Goal: Download file/media

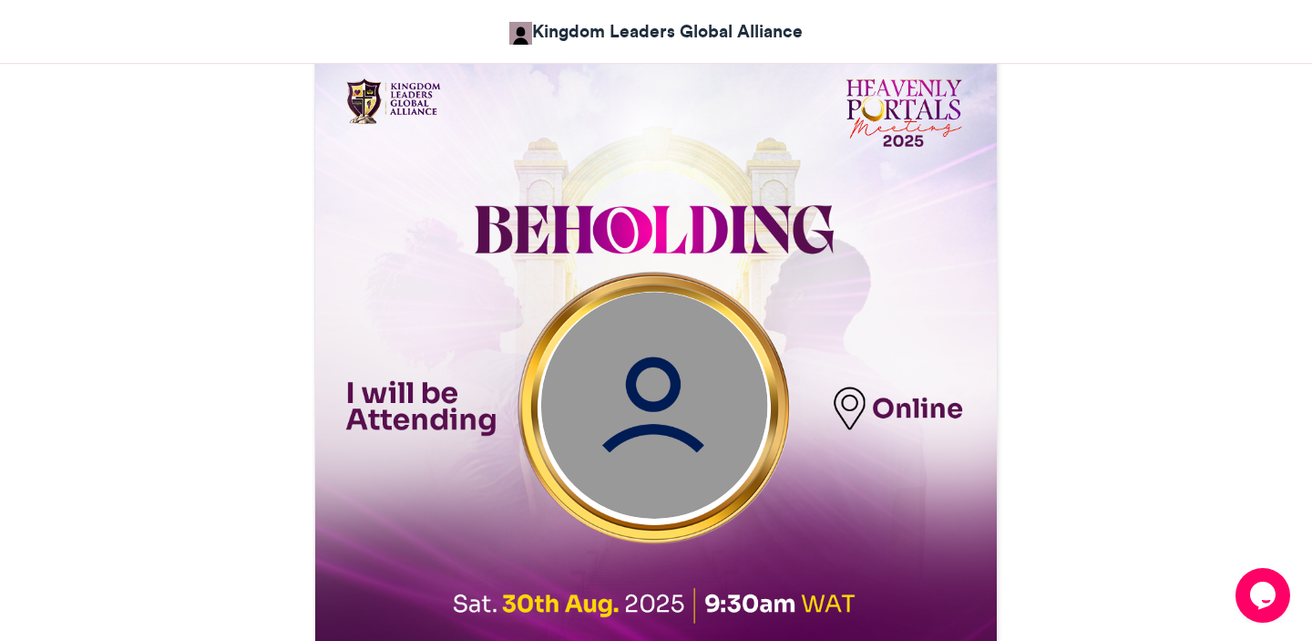
scroll to position [812, 0]
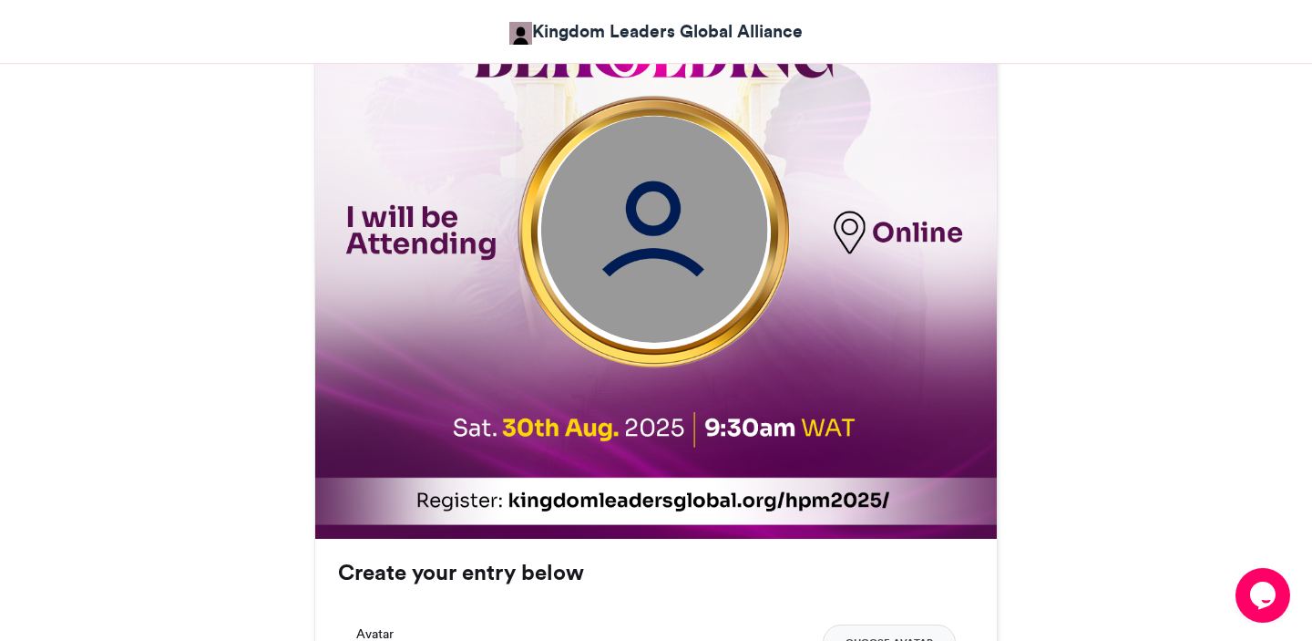
click at [655, 265] on img at bounding box center [654, 230] width 227 height 227
click at [650, 248] on img at bounding box center [654, 230] width 227 height 227
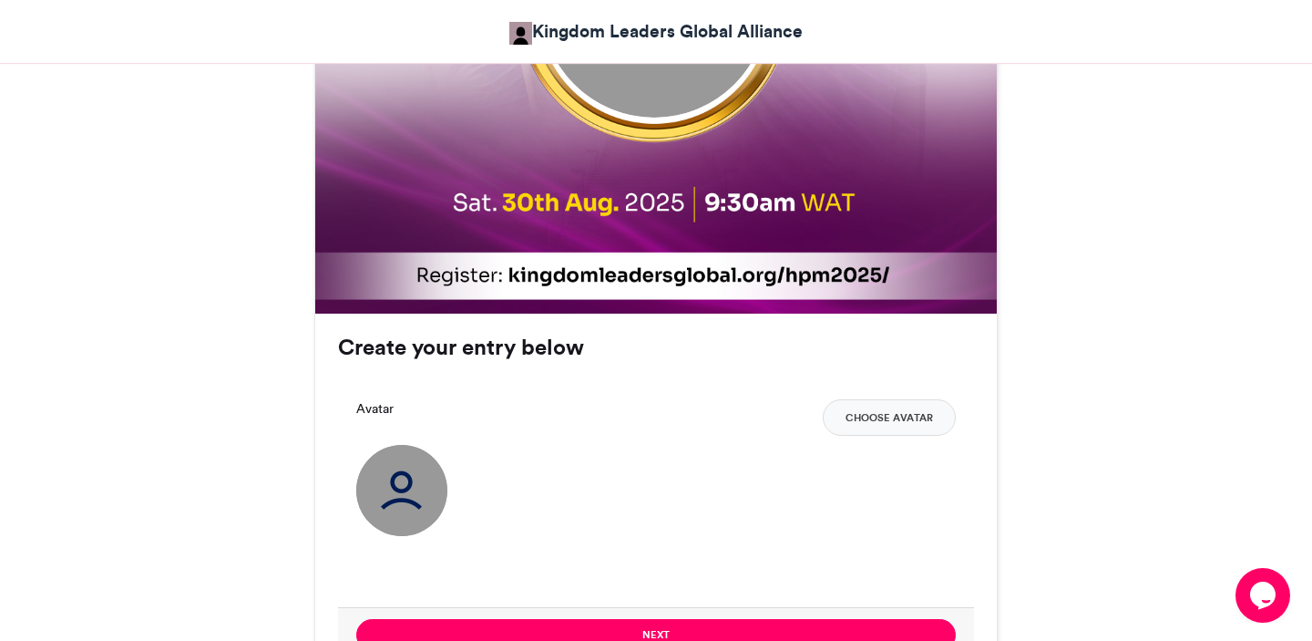
scroll to position [1057, 0]
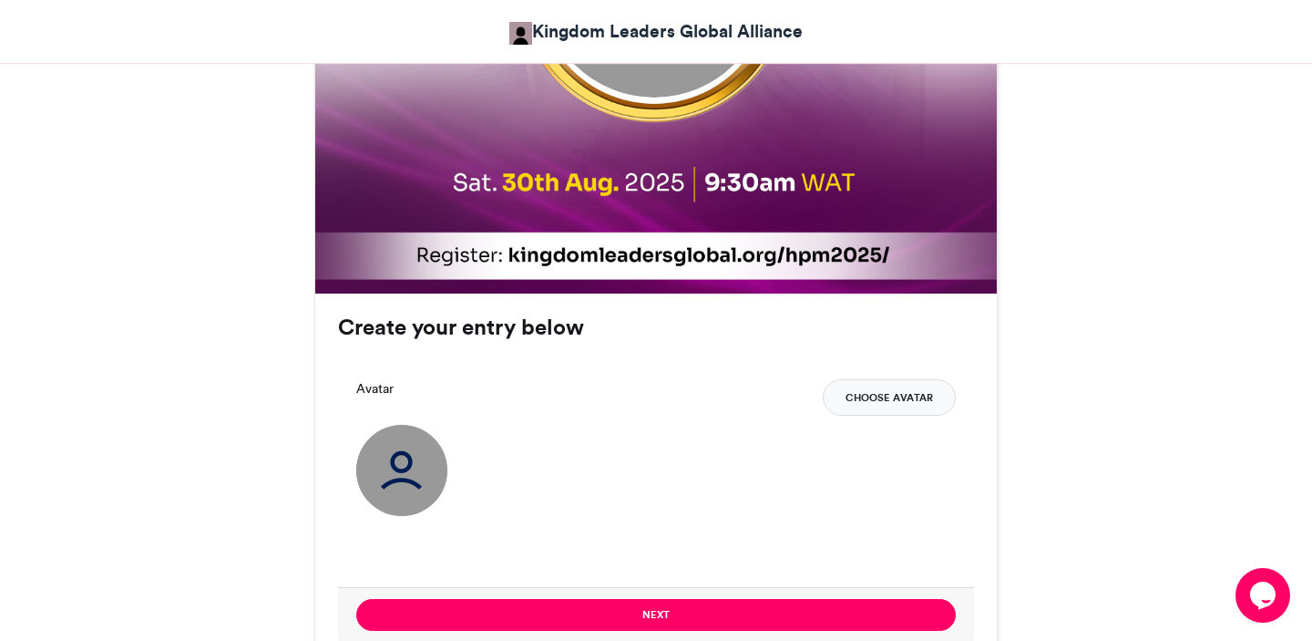
click at [868, 416] on button "Choose Avatar" at bounding box center [889, 397] width 133 height 36
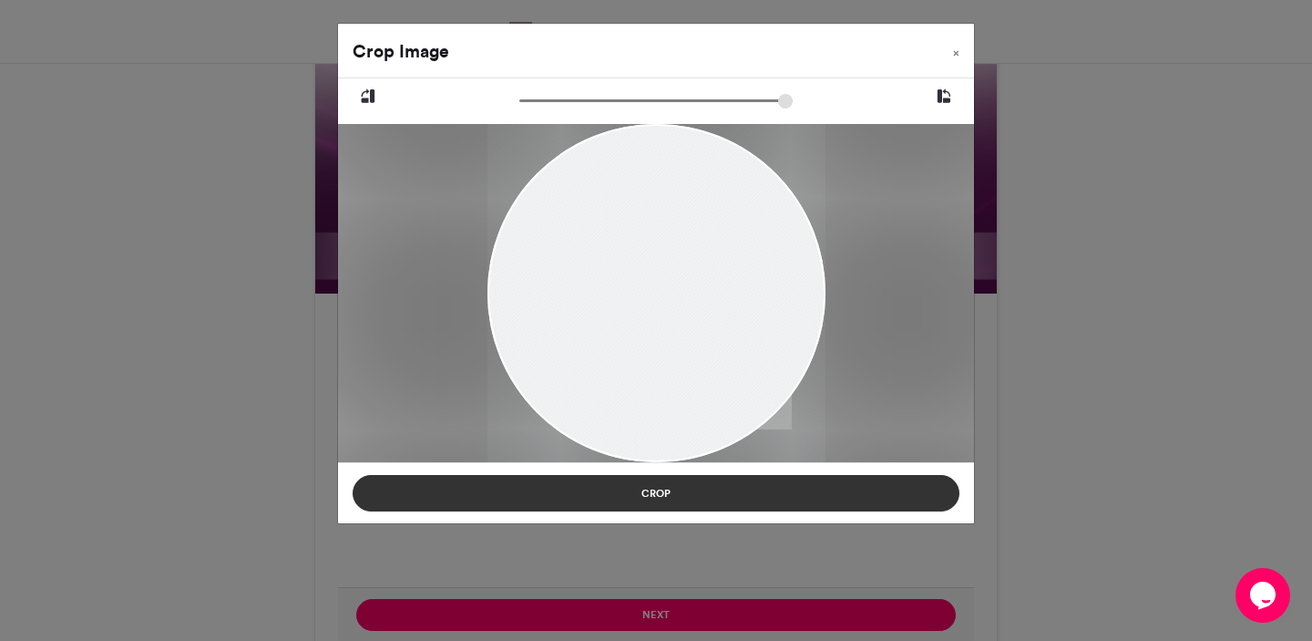
click at [726, 501] on button "Crop" at bounding box center [656, 493] width 607 height 36
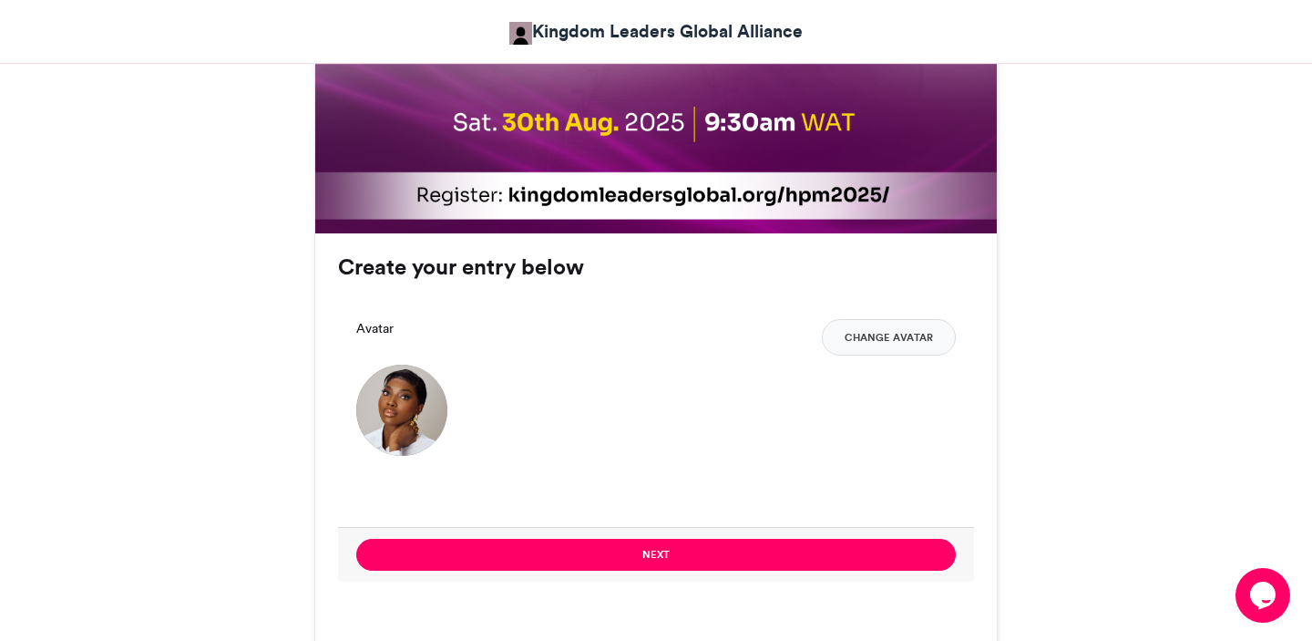
scroll to position [1124, 0]
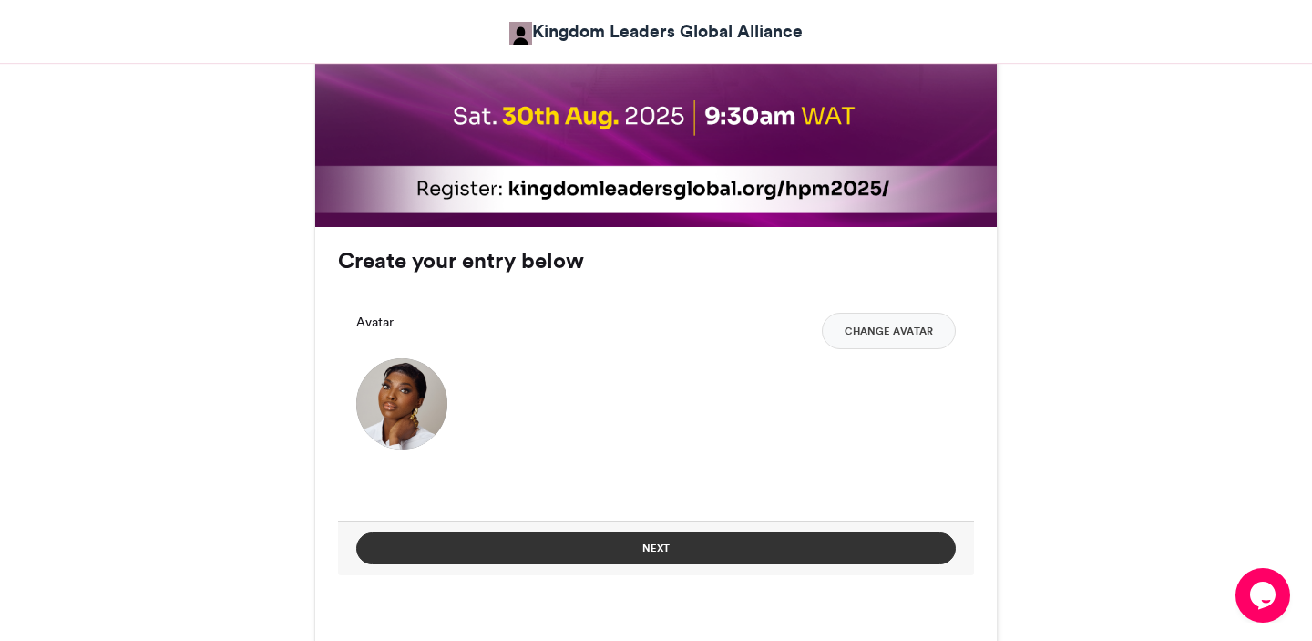
click at [689, 555] on button "Next" at bounding box center [656, 548] width 600 height 32
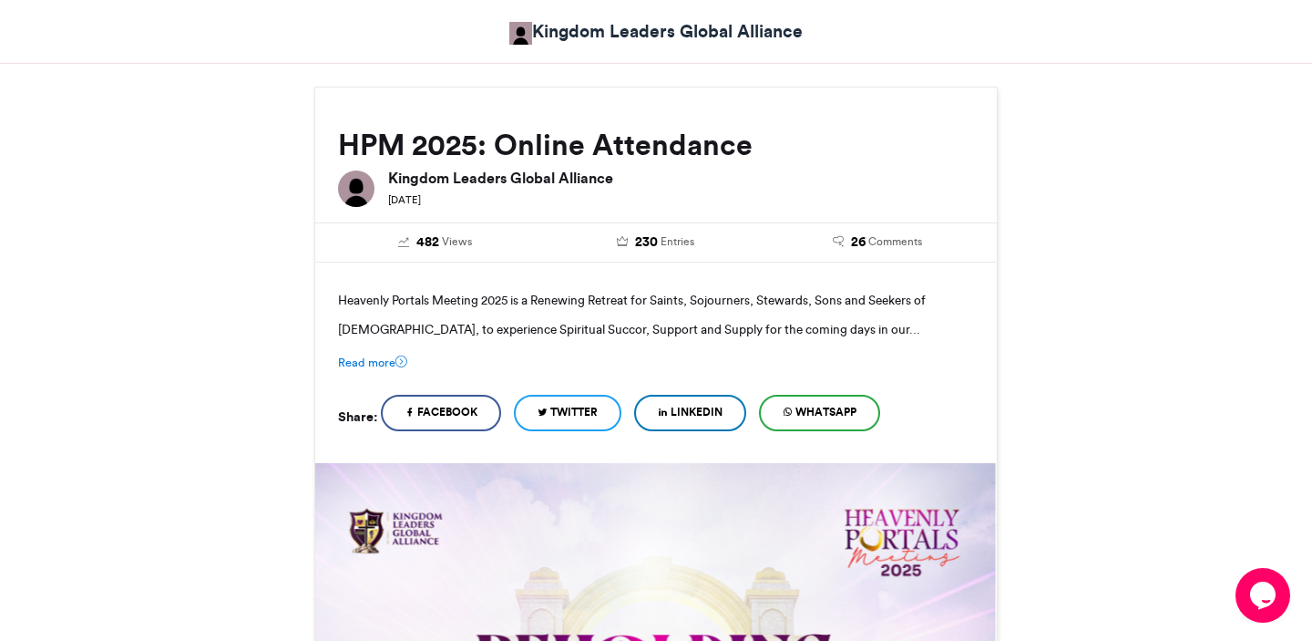
scroll to position [869, 0]
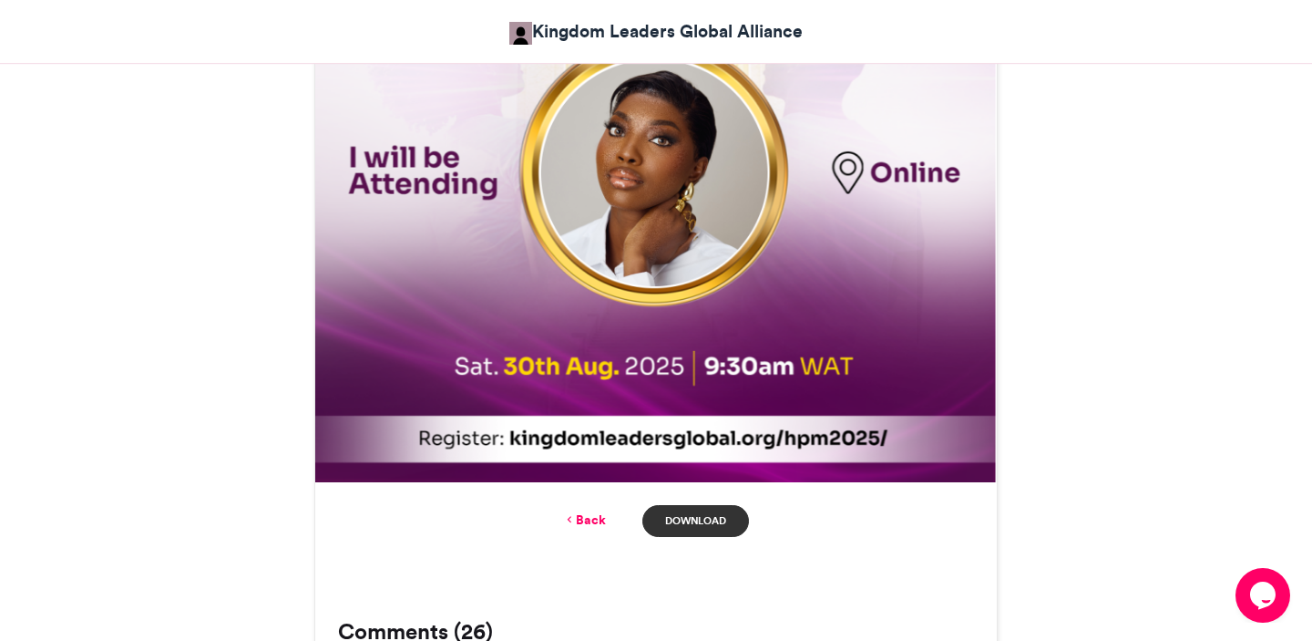
click at [695, 526] on link "Download" at bounding box center [696, 521] width 107 height 32
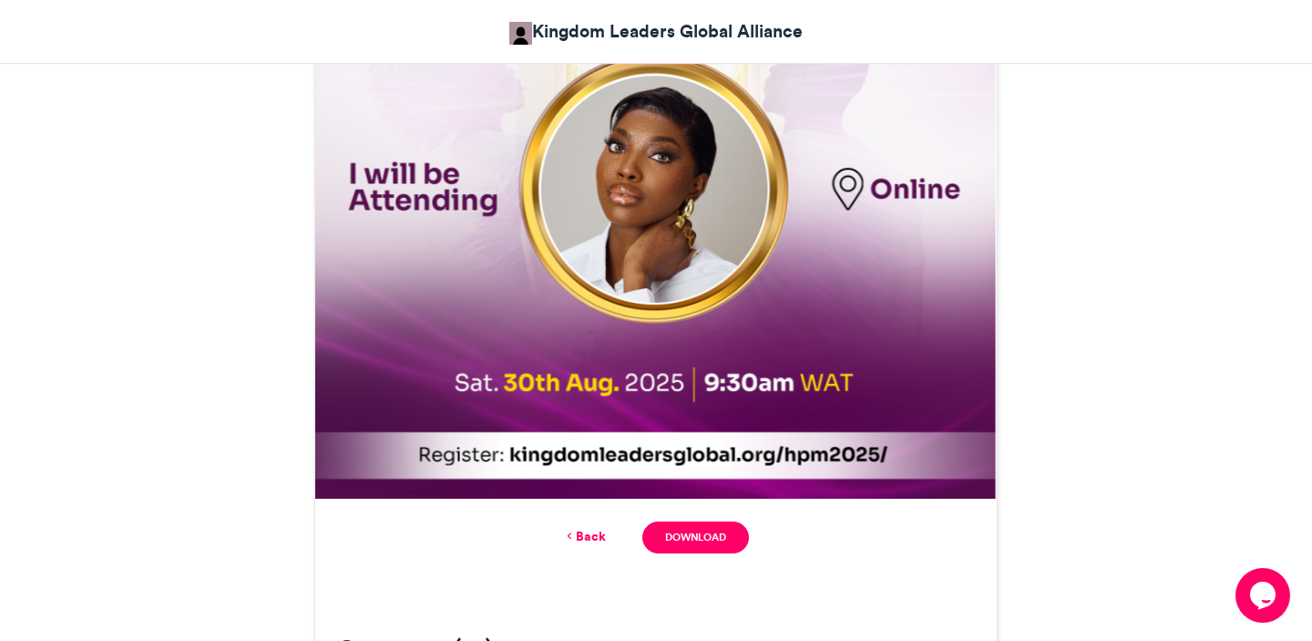
scroll to position [848, 0]
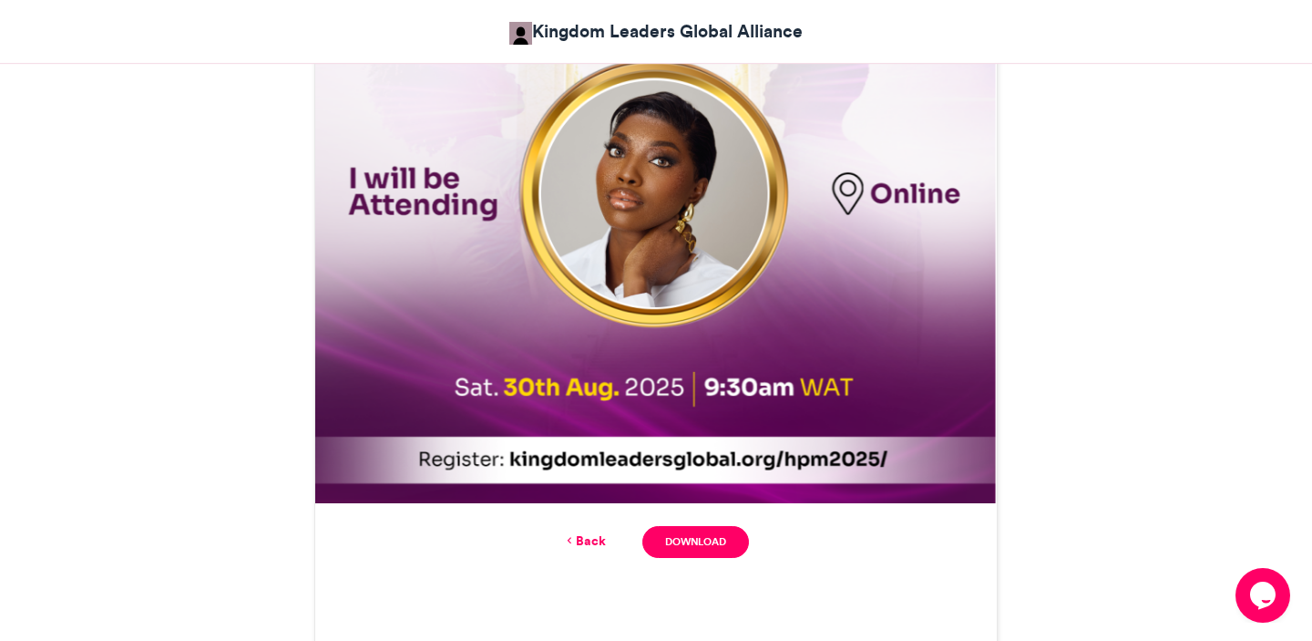
click at [580, 543] on link "Back" at bounding box center [584, 540] width 43 height 19
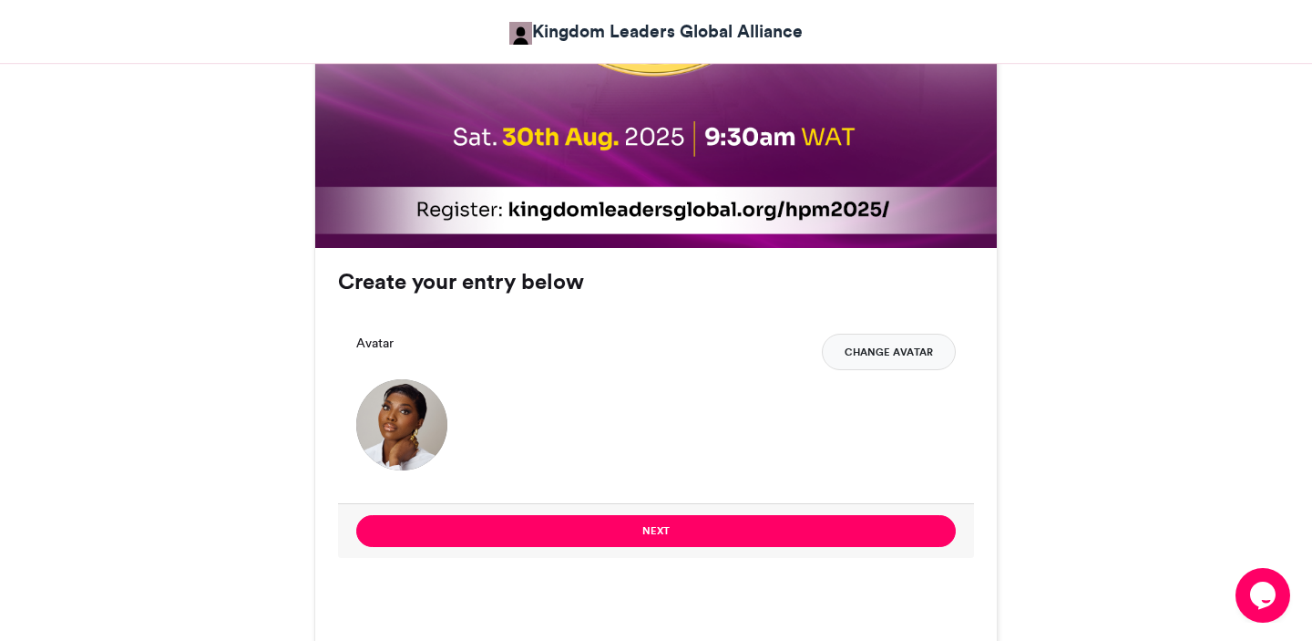
click at [899, 345] on button "Change Avatar" at bounding box center [889, 352] width 134 height 36
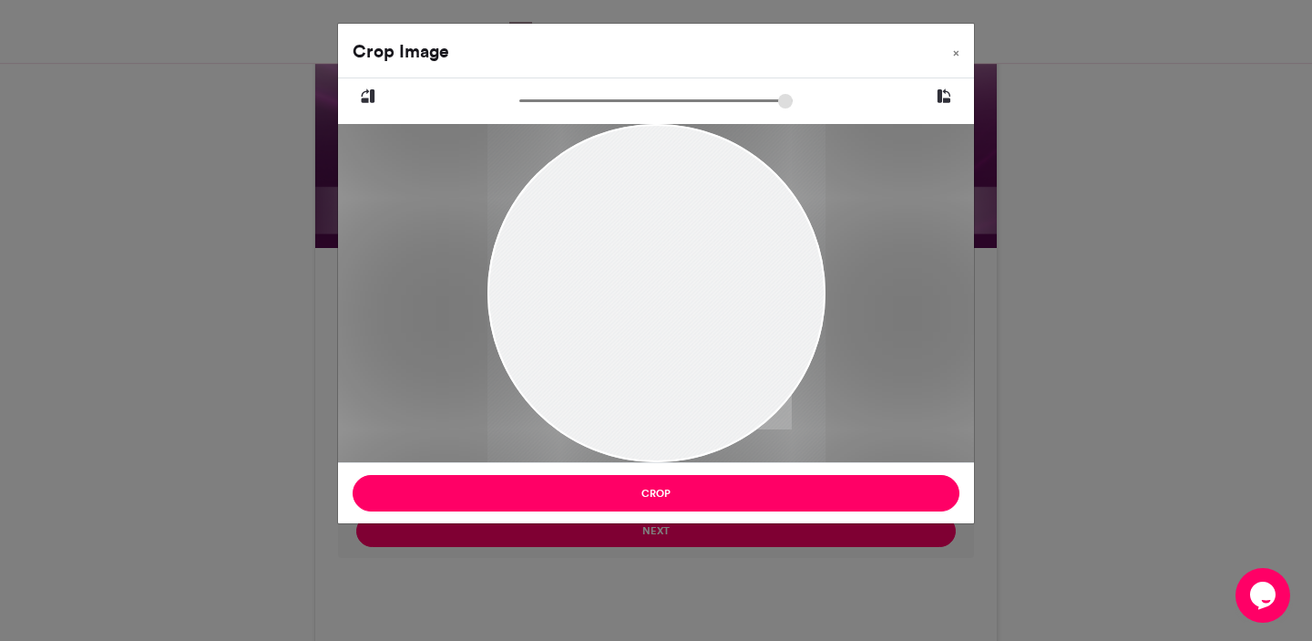
drag, startPoint x: 715, startPoint y: 312, endPoint x: 722, endPoint y: 341, distance: 29.9
click at [723, 341] on div at bounding box center [656, 320] width 338 height 423
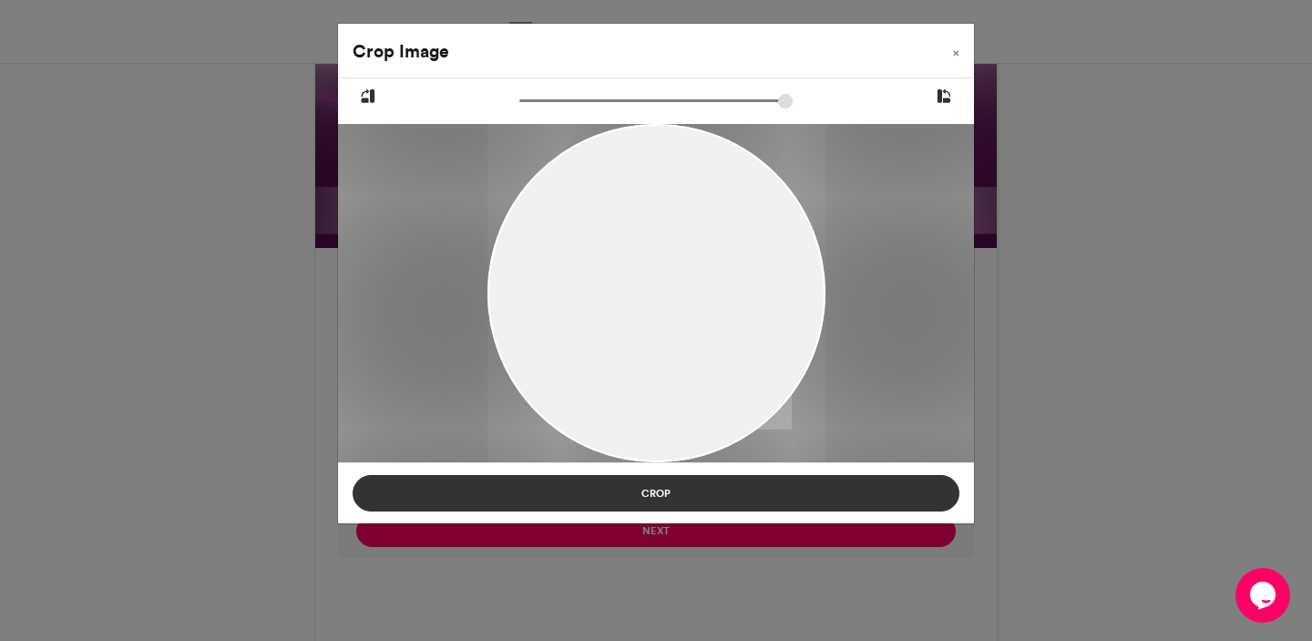
click at [692, 492] on button "Crop" at bounding box center [656, 493] width 607 height 36
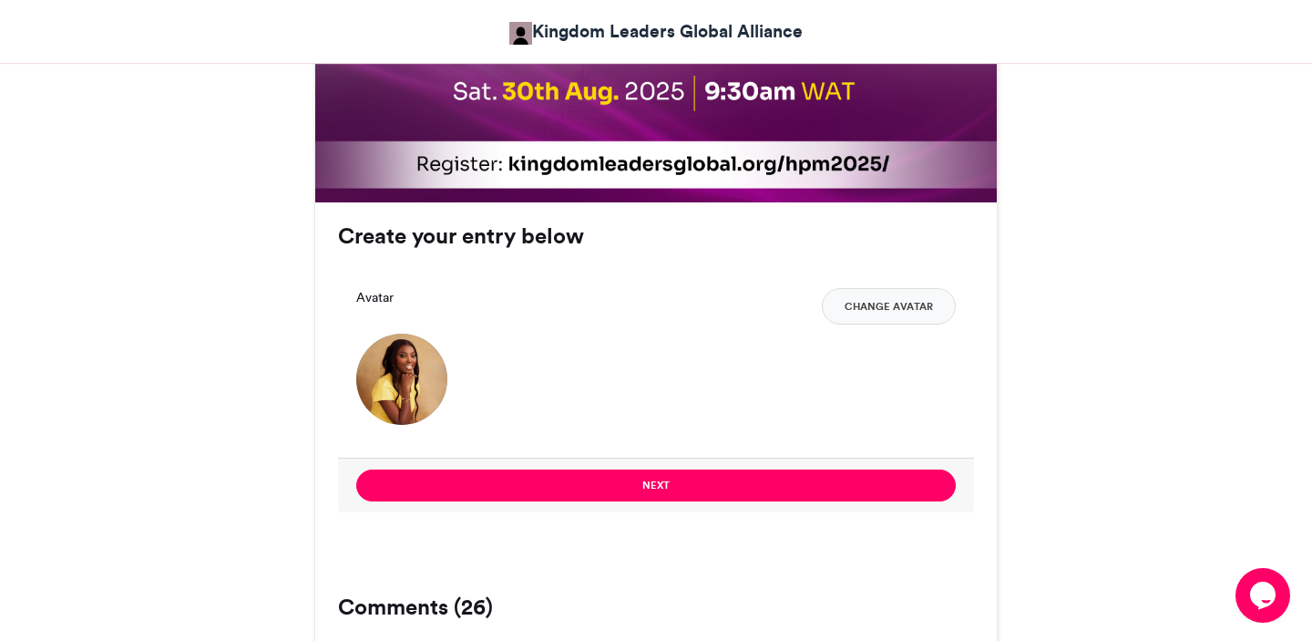
scroll to position [1158, 0]
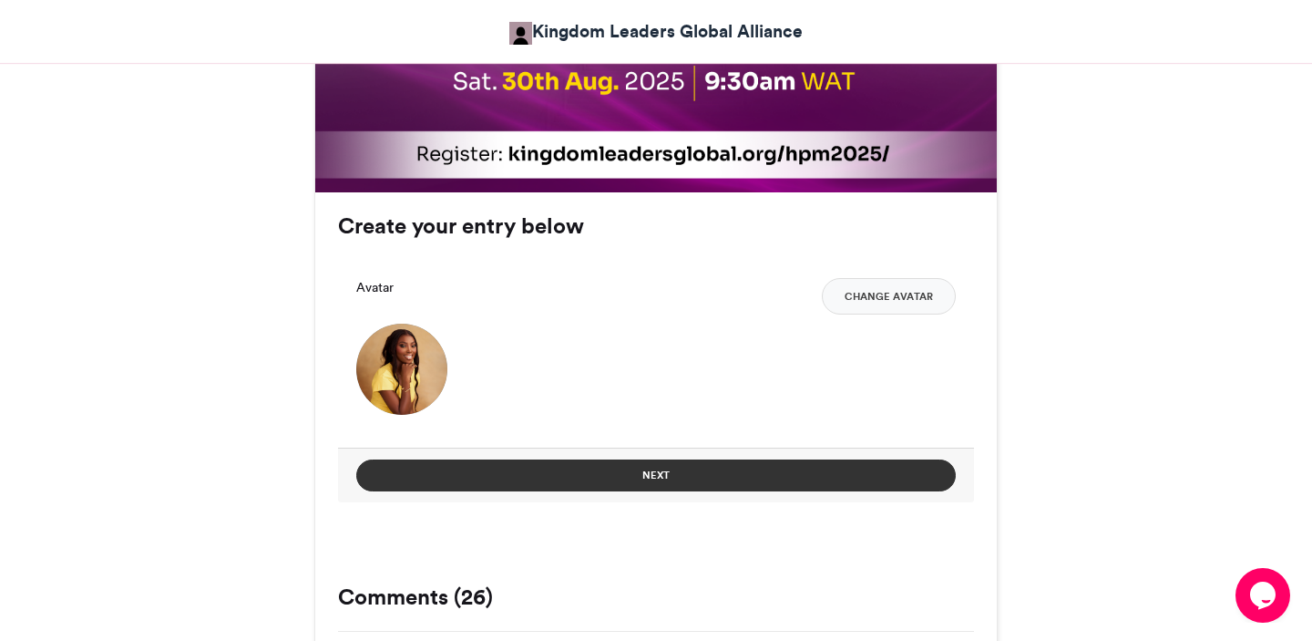
click at [652, 471] on button "Next" at bounding box center [656, 475] width 600 height 32
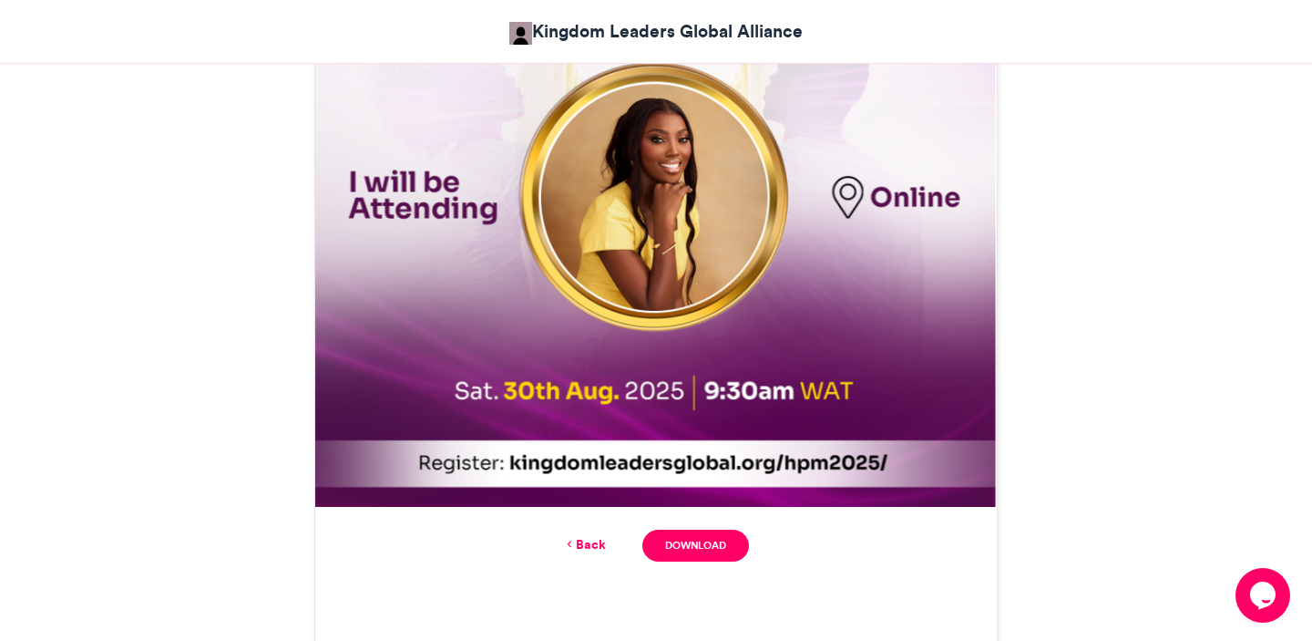
scroll to position [847, 0]
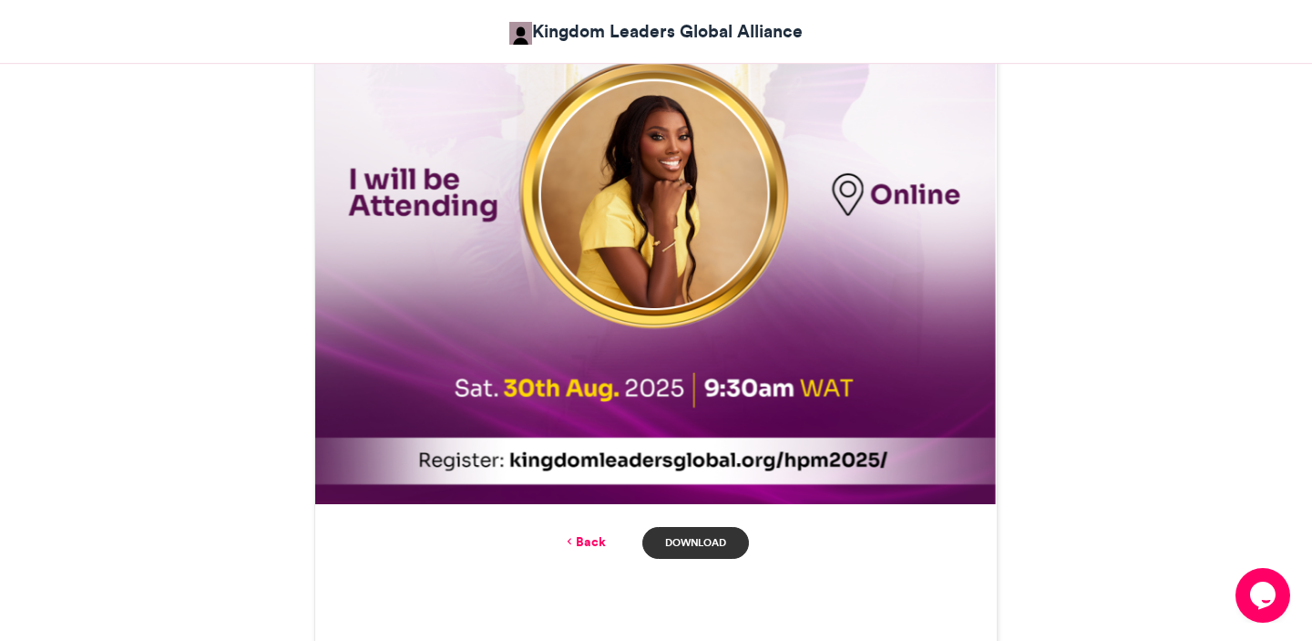
click at [703, 540] on link "Download" at bounding box center [696, 543] width 107 height 32
